Goal: Task Accomplishment & Management: Manage account settings

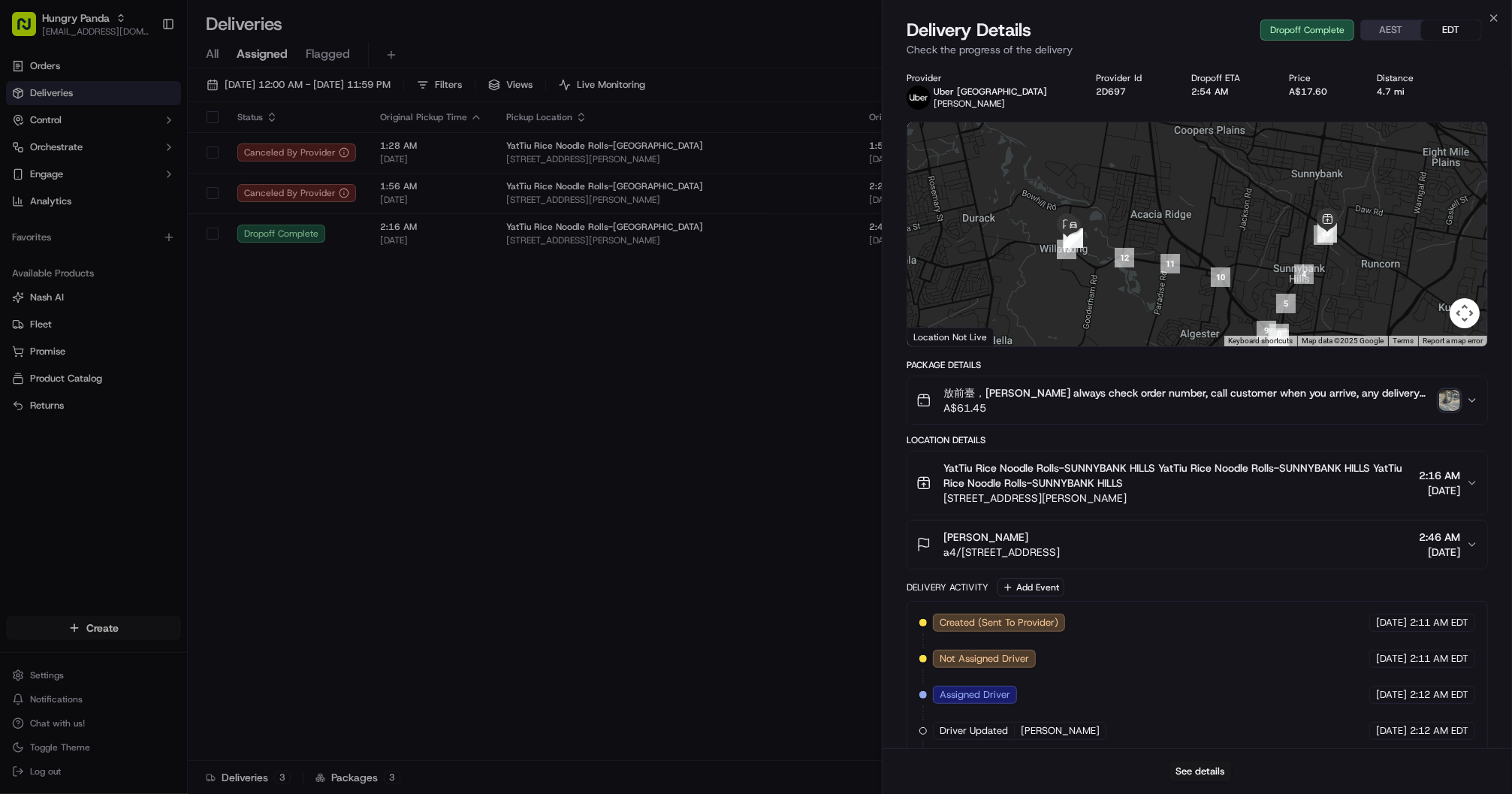
drag, startPoint x: 89, startPoint y: 516, endPoint x: 79, endPoint y: 524, distance: 12.8
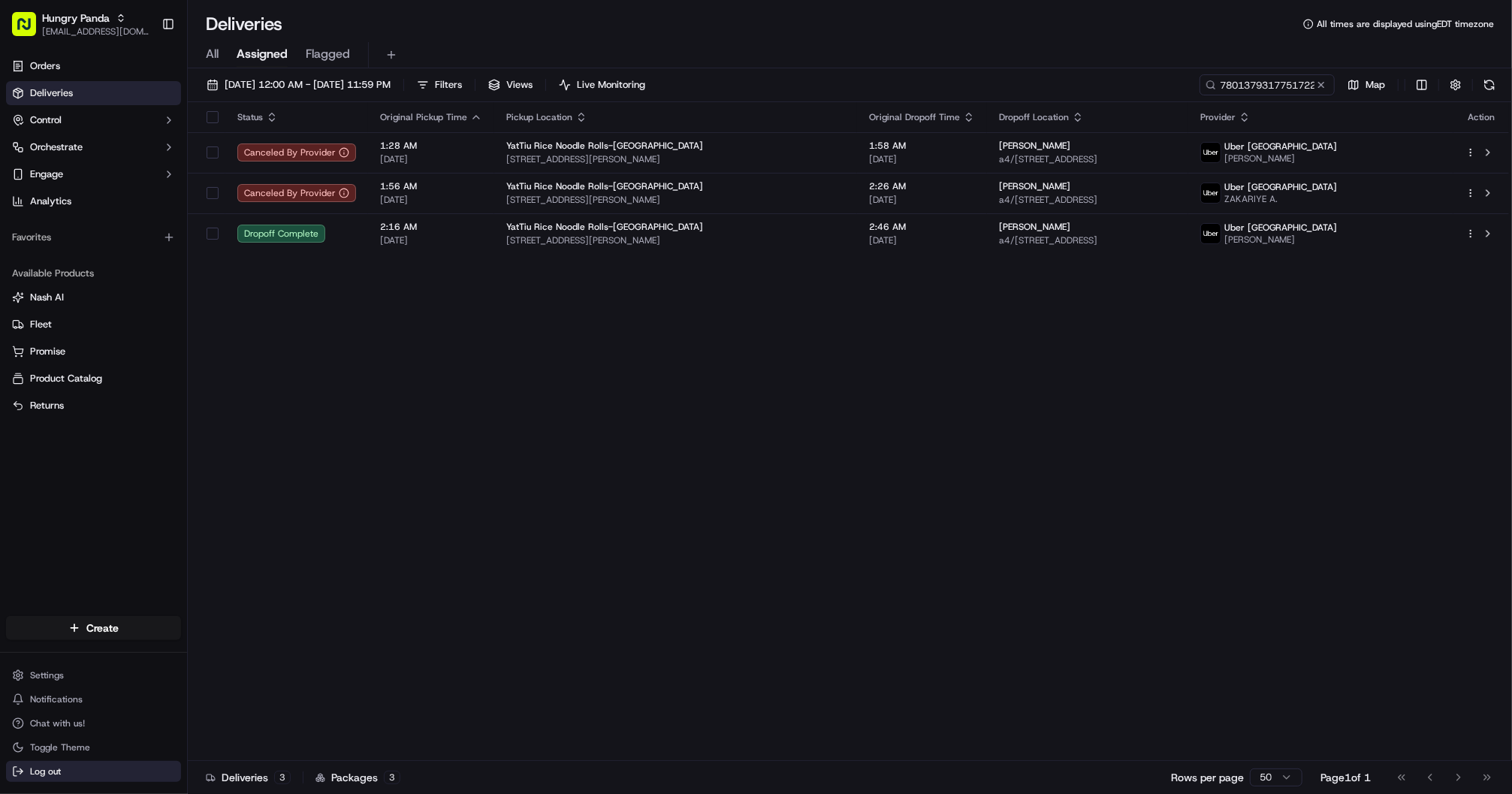
click at [61, 780] on button "Log out" at bounding box center [93, 771] width 175 height 21
